Goal: Information Seeking & Learning: Learn about a topic

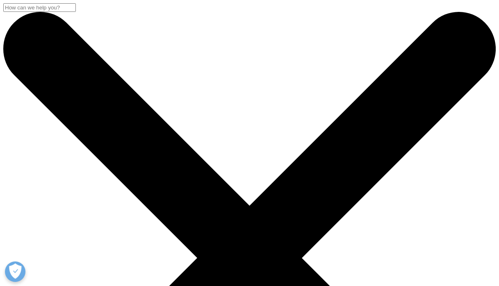
checkbox input "true"
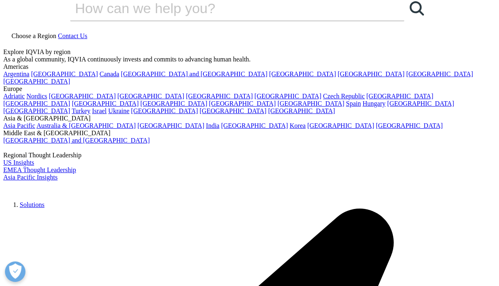
scroll to position [11, 0]
